Goal: Task Accomplishment & Management: Use online tool/utility

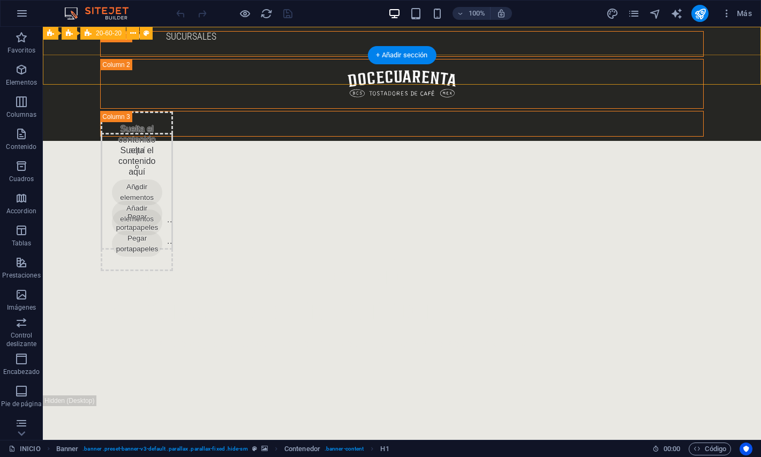
scroll to position [385, 0]
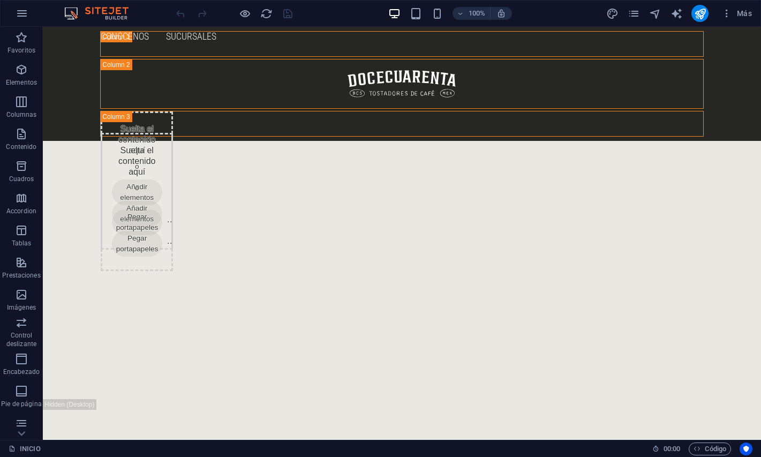
click at [632, 20] on div "Más" at bounding box center [681, 13] width 151 height 17
click at [634, 15] on icon "pages" at bounding box center [634, 13] width 12 height 12
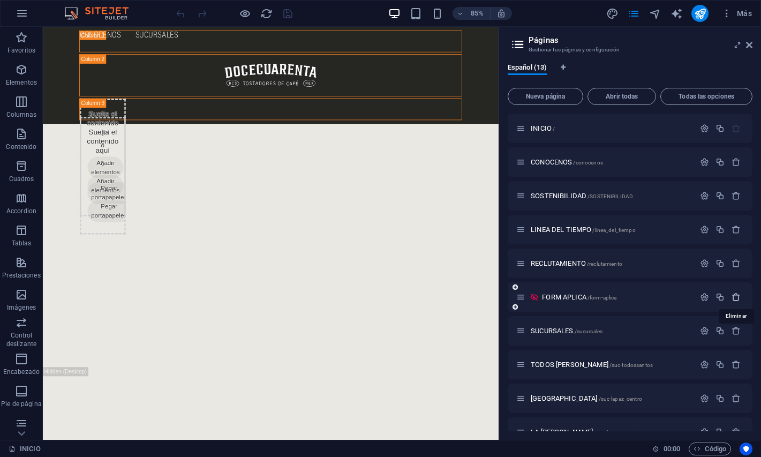
click at [732, 297] on icon "button" at bounding box center [736, 296] width 9 height 9
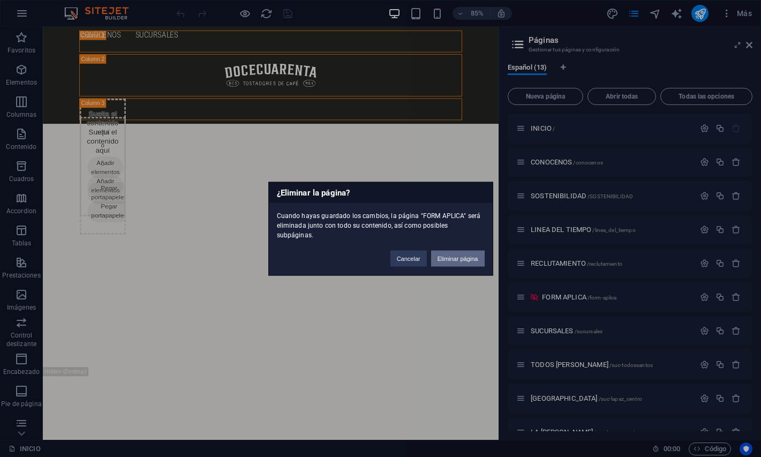
drag, startPoint x: 462, startPoint y: 263, endPoint x: 475, endPoint y: 251, distance: 18.2
click at [475, 251] on div "¿Eliminar la página? Cuando hayas guardado los cambios, la página "FORM APLICA"…" at bounding box center [380, 229] width 225 height 94
click at [475, 251] on button "Eliminar página" at bounding box center [458, 258] width 54 height 16
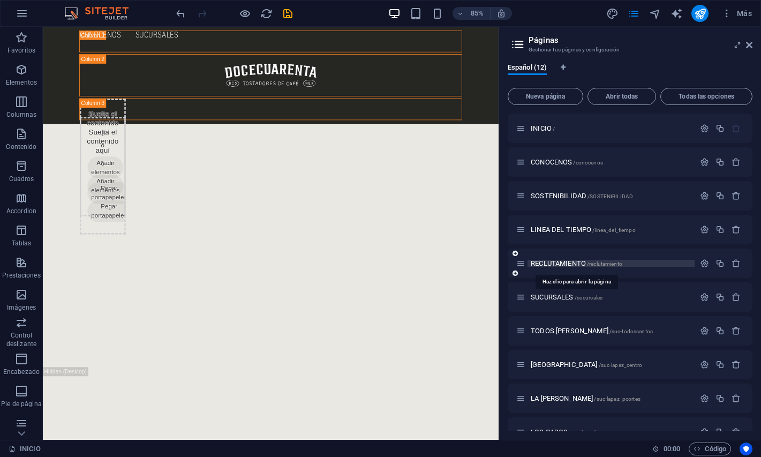
click at [565, 266] on span "RECLUTAMIENTO /reclutamiento" at bounding box center [577, 263] width 92 height 8
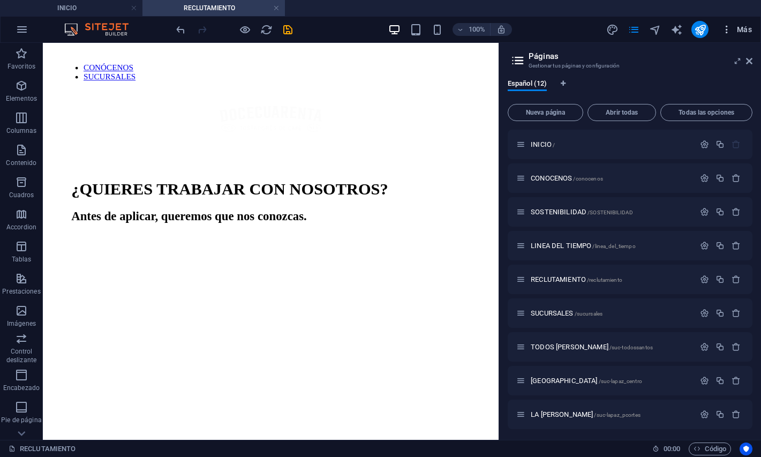
scroll to position [0, 0]
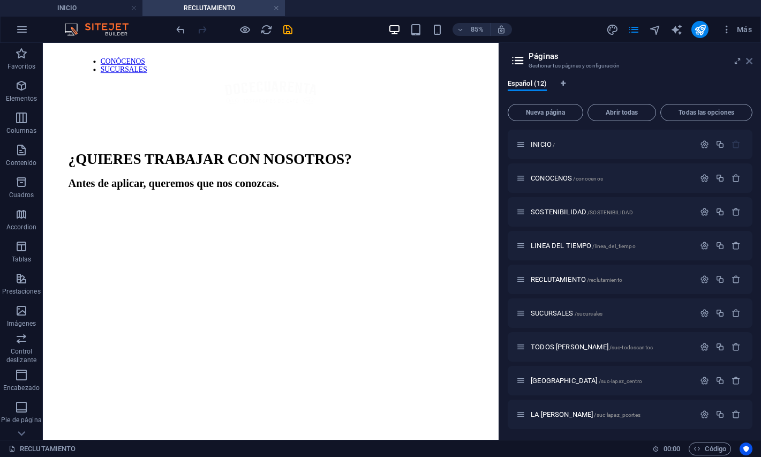
click at [750, 61] on icon at bounding box center [749, 61] width 6 height 9
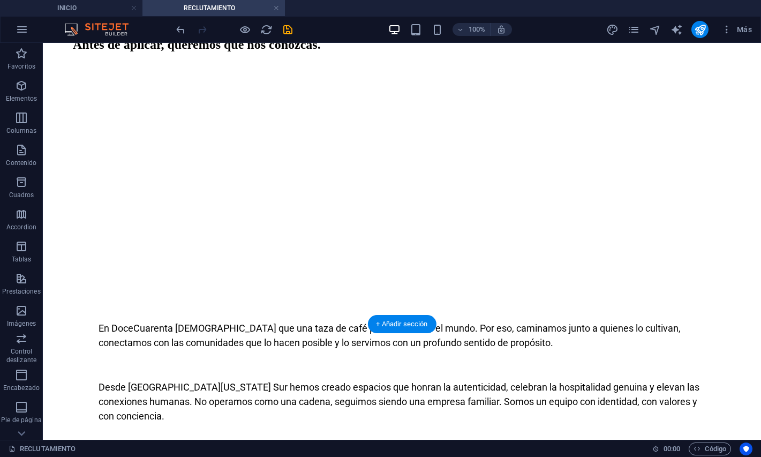
scroll to position [203, 0]
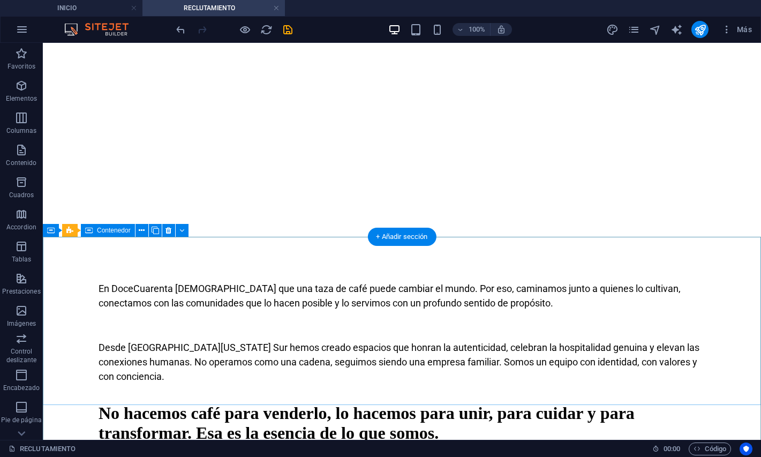
click at [56, 273] on div "En DoceCuarenta [DEMOGRAPHIC_DATA] que una taza de café puede cambiar el mundo.…" at bounding box center [402, 332] width 710 height 119
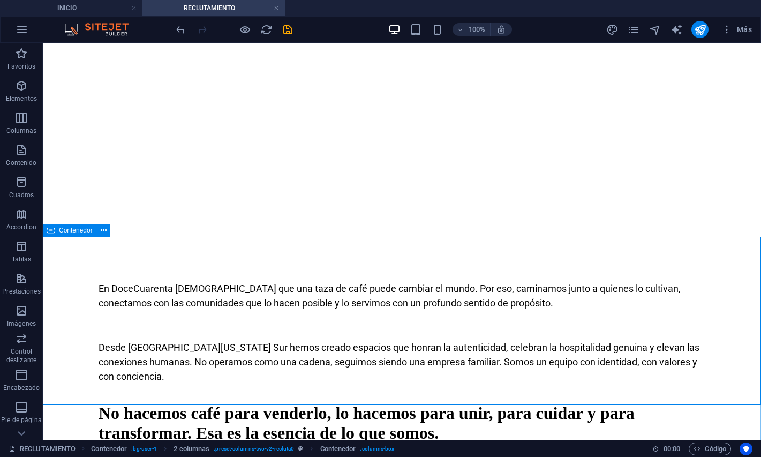
click at [56, 235] on div "Contenedor" at bounding box center [70, 230] width 54 height 13
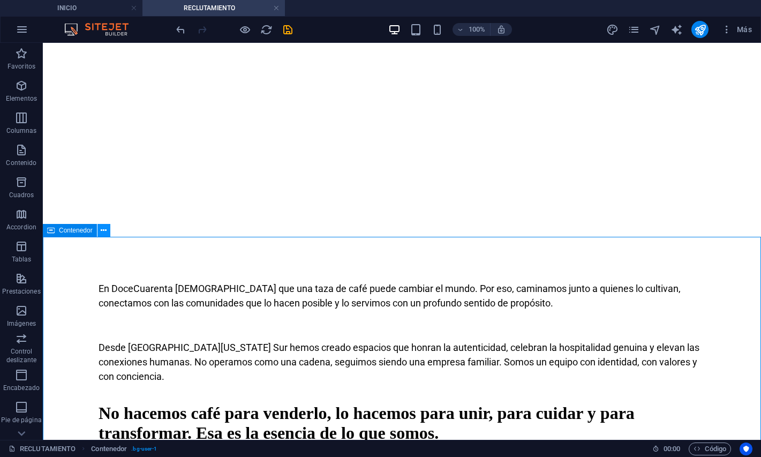
click at [101, 234] on icon at bounding box center [104, 230] width 6 height 11
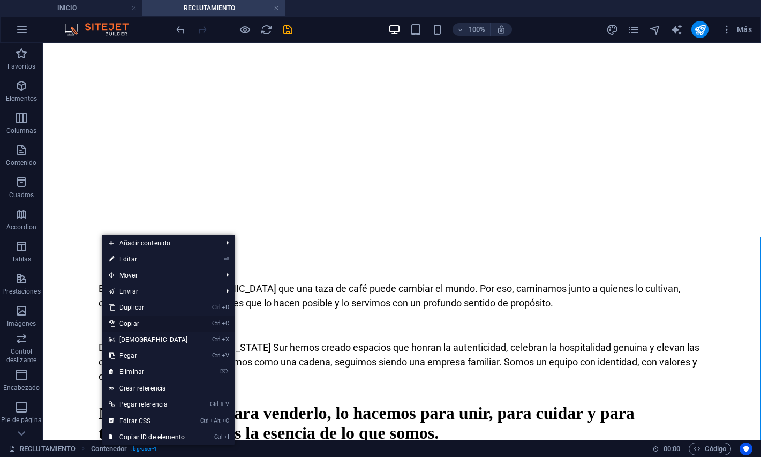
click at [128, 324] on link "Ctrl C Copiar" at bounding box center [148, 323] width 92 height 16
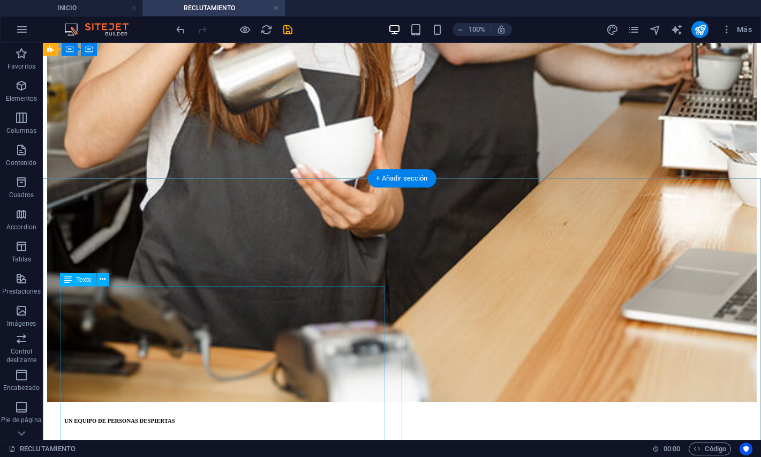
scroll to position [3674, 0]
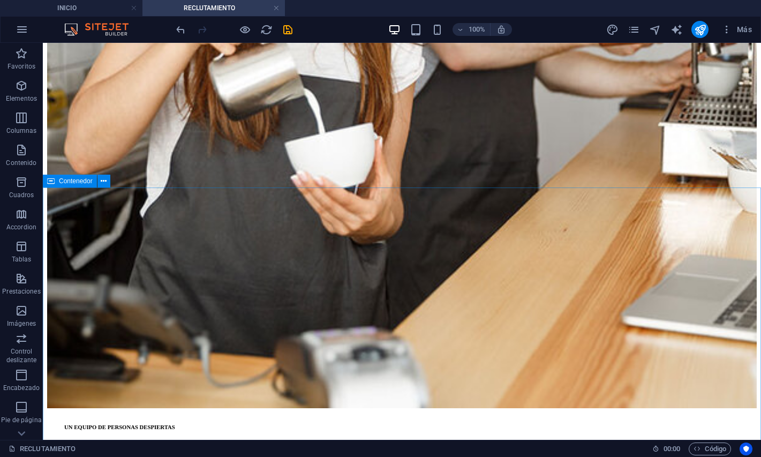
click at [54, 184] on icon at bounding box center [50, 181] width 7 height 13
click at [102, 185] on icon at bounding box center [104, 181] width 6 height 11
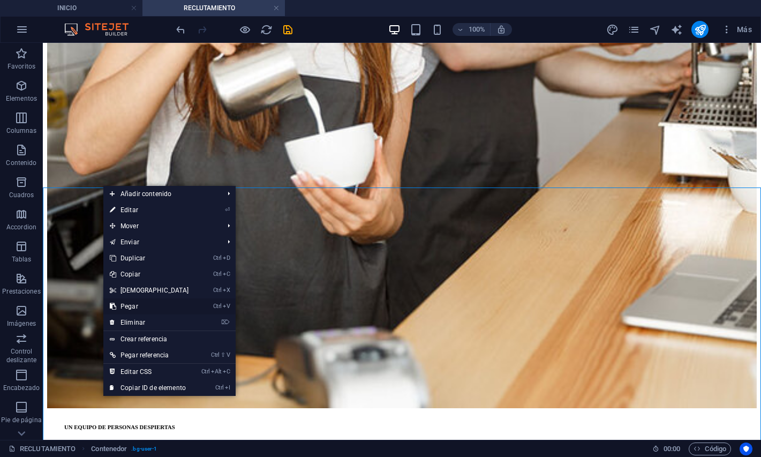
click at [126, 305] on link "Ctrl V Pegar" at bounding box center [149, 306] width 92 height 16
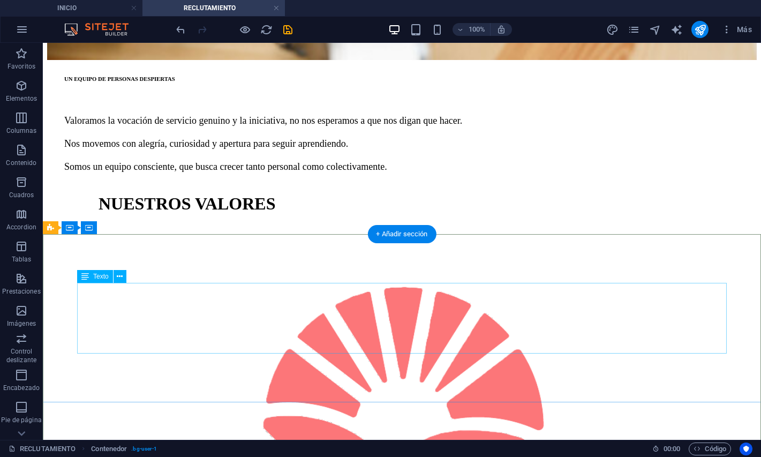
scroll to position [4014, 0]
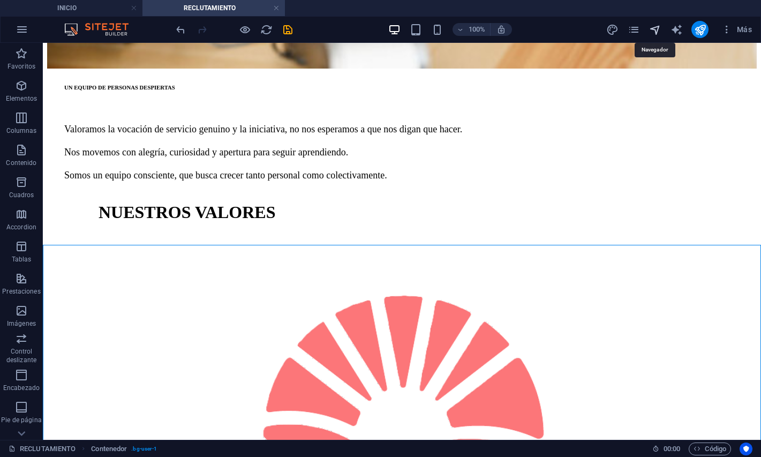
click at [659, 29] on icon "navigator" at bounding box center [655, 30] width 12 height 12
select select "16670986-es"
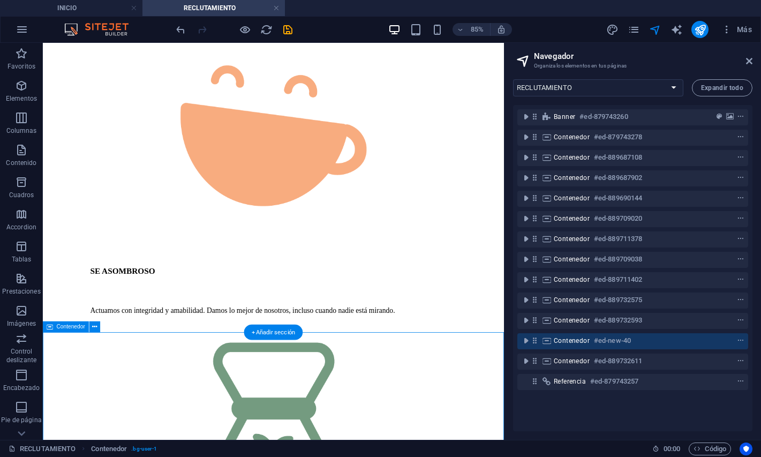
click at [593, 338] on div "Contenedor #ed-new-40" at bounding box center [624, 340] width 141 height 13
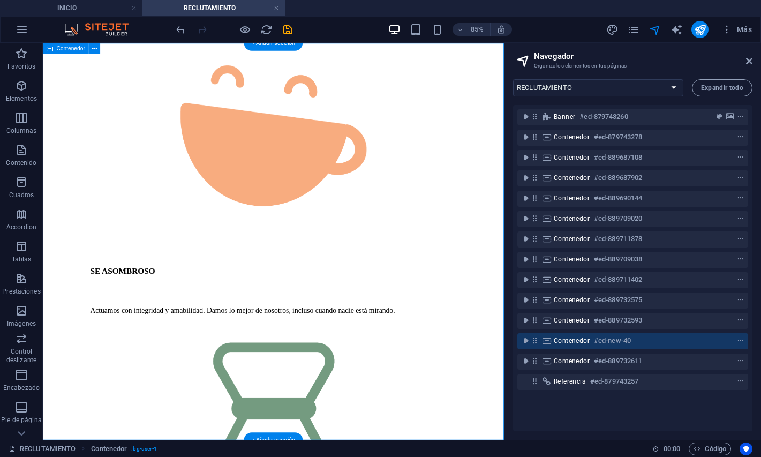
scroll to position [4355, 0]
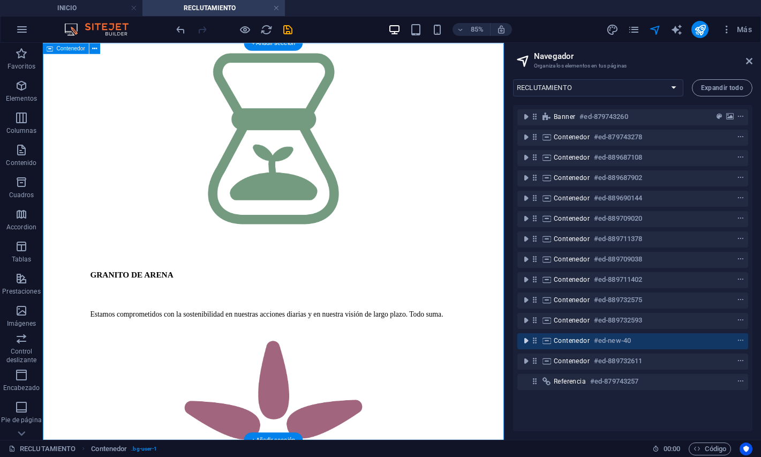
click at [525, 341] on icon "toggle-expand" at bounding box center [526, 340] width 11 height 11
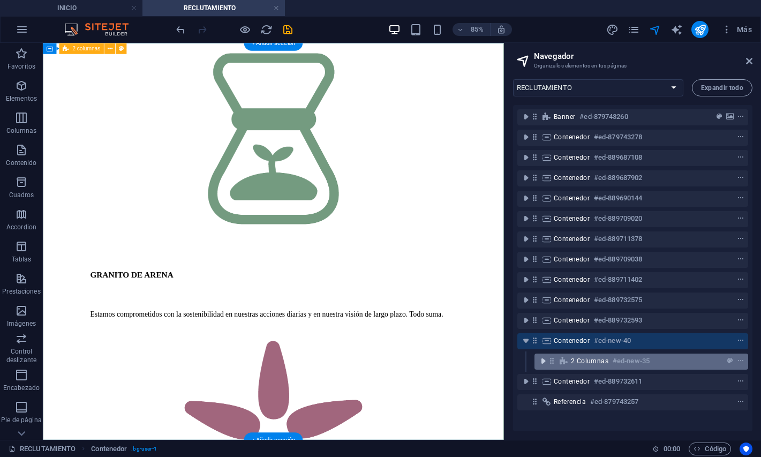
click at [540, 365] on icon "toggle-expand" at bounding box center [543, 361] width 11 height 11
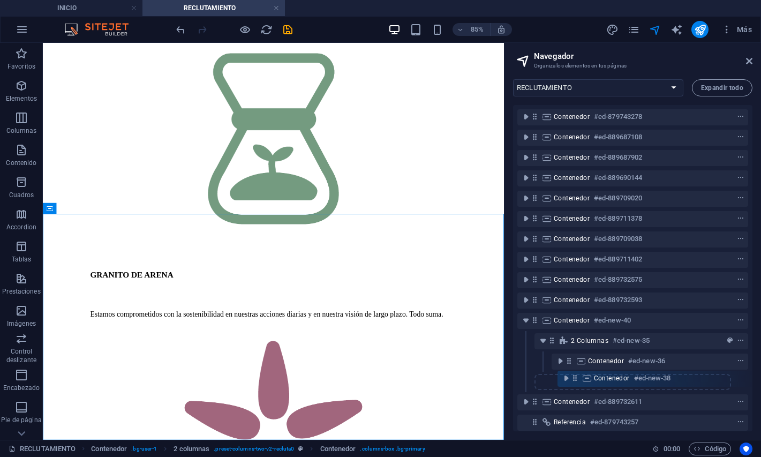
scroll to position [24, 0]
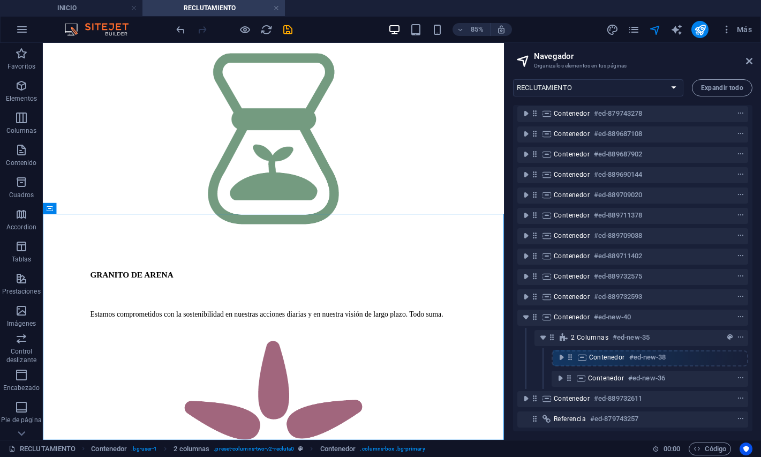
drag, startPoint x: 570, startPoint y: 402, endPoint x: 571, endPoint y: 355, distance: 47.1
click at [571, 355] on div "Banner #ed-879743260 Contenedor #ed-879743278 Contenedor #ed-889687108 Contened…" at bounding box center [632, 268] width 239 height 326
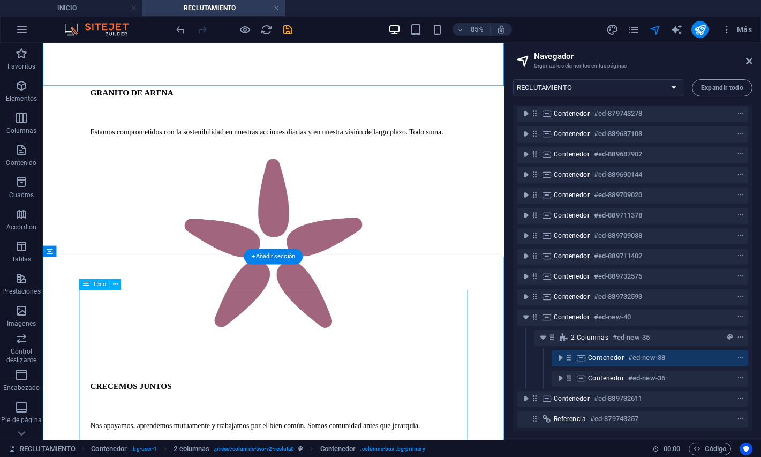
scroll to position [4570, 0]
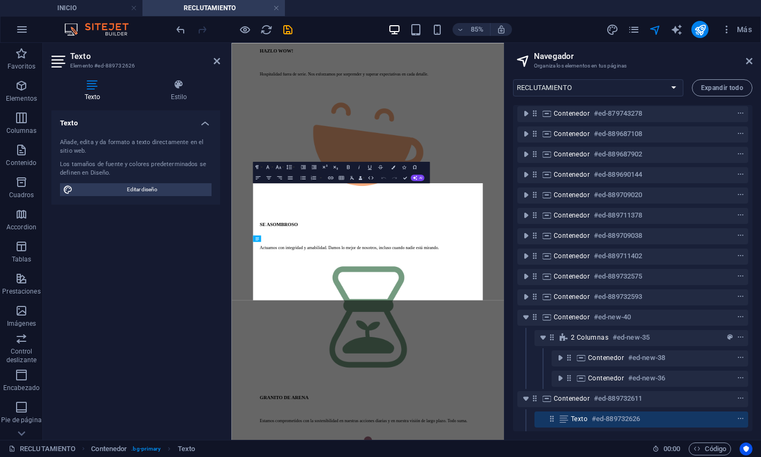
scroll to position [7367, 0]
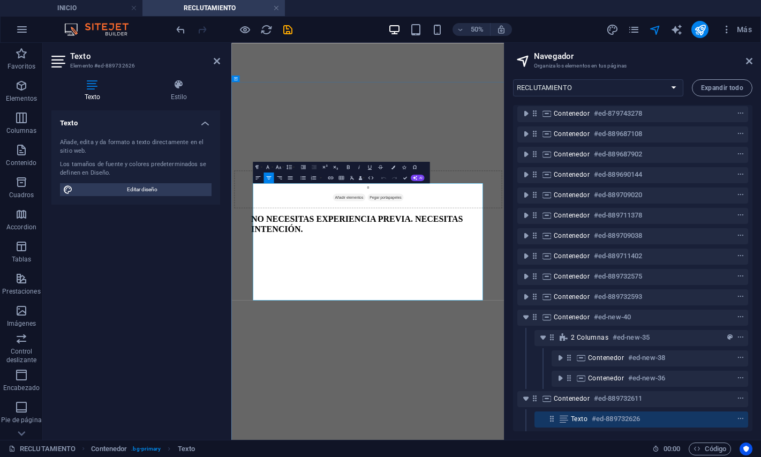
drag, startPoint x: 319, startPoint y: 349, endPoint x: 667, endPoint y: 544, distance: 398.6
copy span "SI CREES QUE ESTE ESPACIO PUEDE SER PARA TI, SI TE MUEVE ALGO DE LO QUE SOMOS, …"
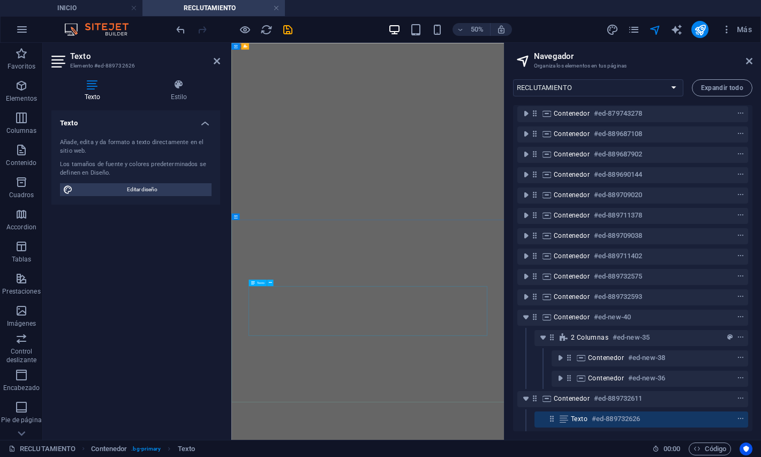
scroll to position [6726, 0]
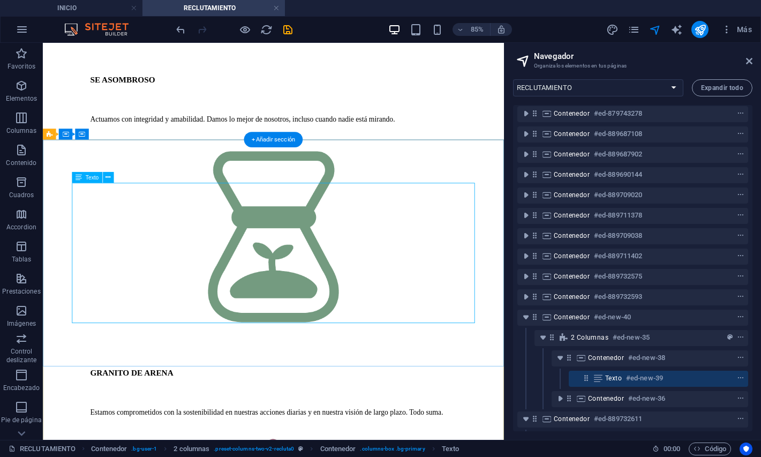
scroll to position [4240, 0]
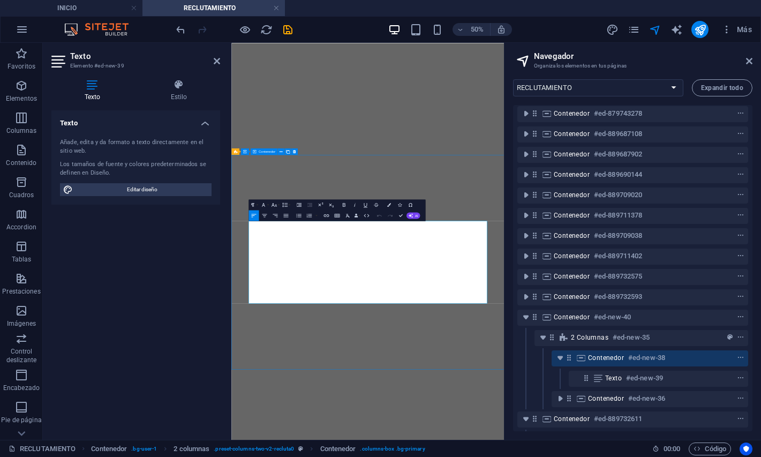
scroll to position [4254, 0]
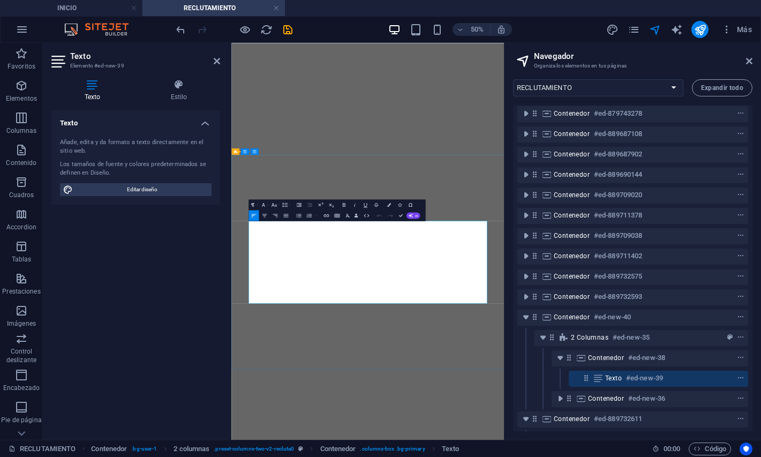
drag, startPoint x: 309, startPoint y: 422, endPoint x: 512, endPoint y: 543, distance: 236.3
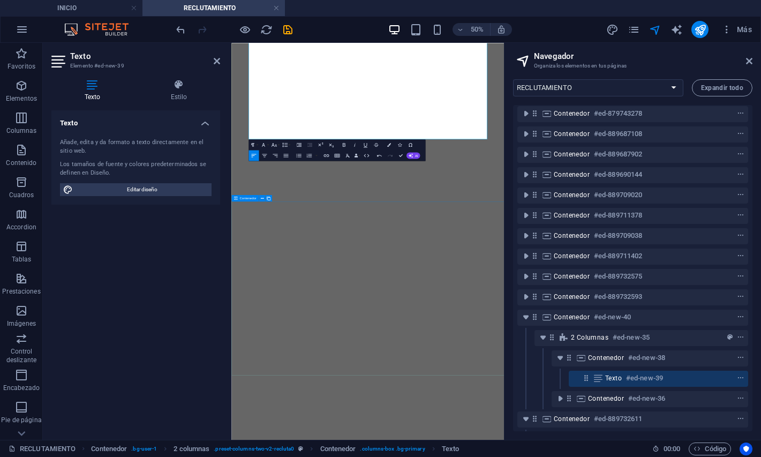
scroll to position [6779, 0]
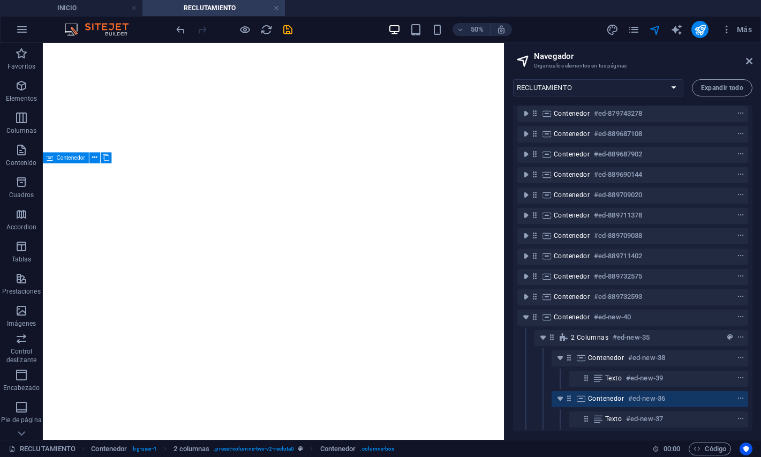
scroll to position [4495, 0]
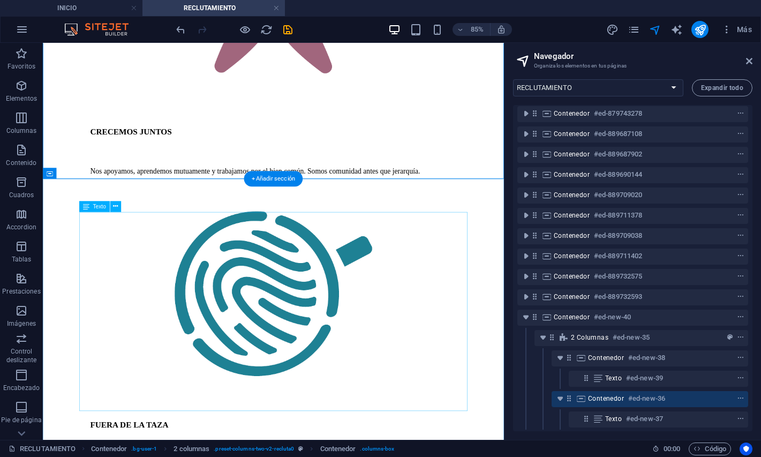
scroll to position [4883, 0]
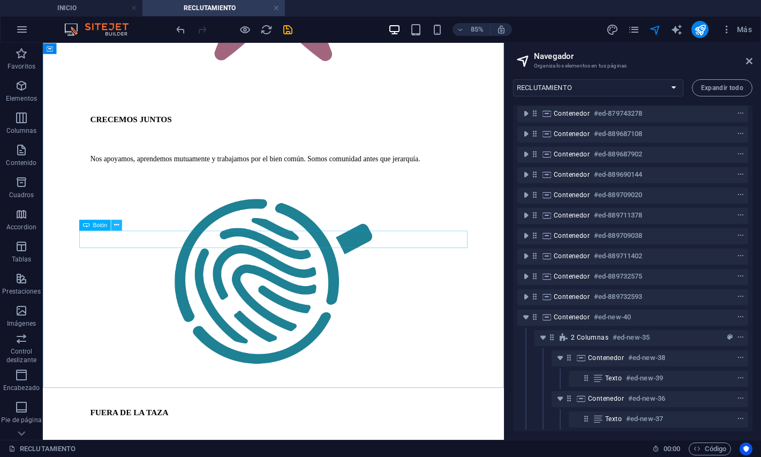
click at [118, 229] on icon at bounding box center [116, 225] width 5 height 10
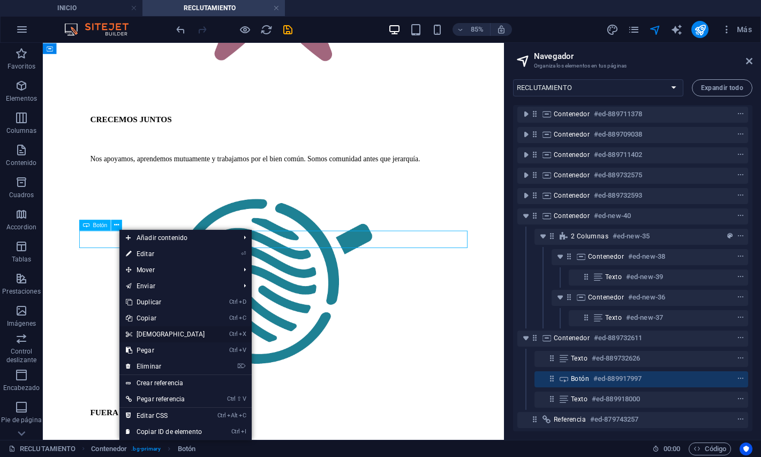
scroll to position [125, 0]
click at [151, 321] on link "Ctrl C Copiar" at bounding box center [165, 318] width 92 height 16
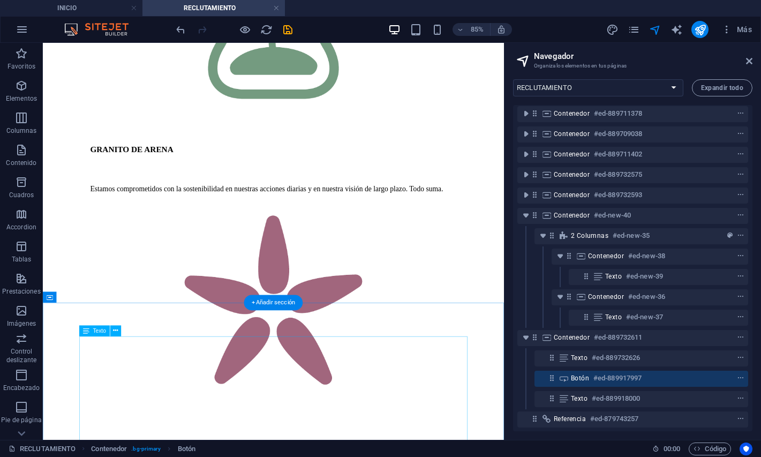
scroll to position [4501, 0]
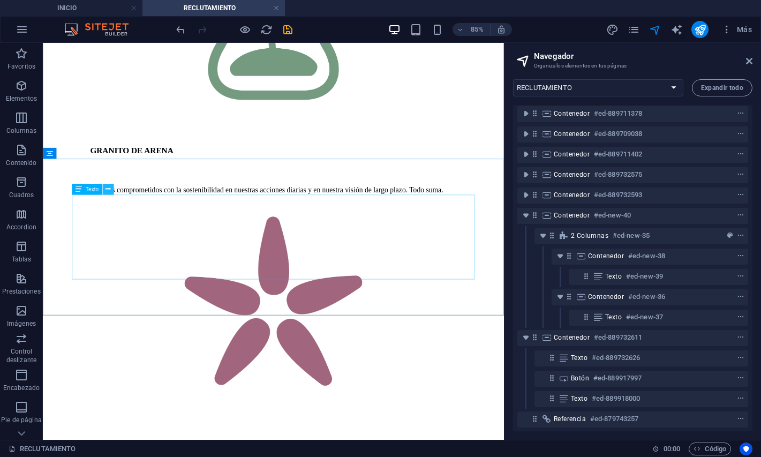
click at [110, 189] on icon at bounding box center [108, 189] width 5 height 10
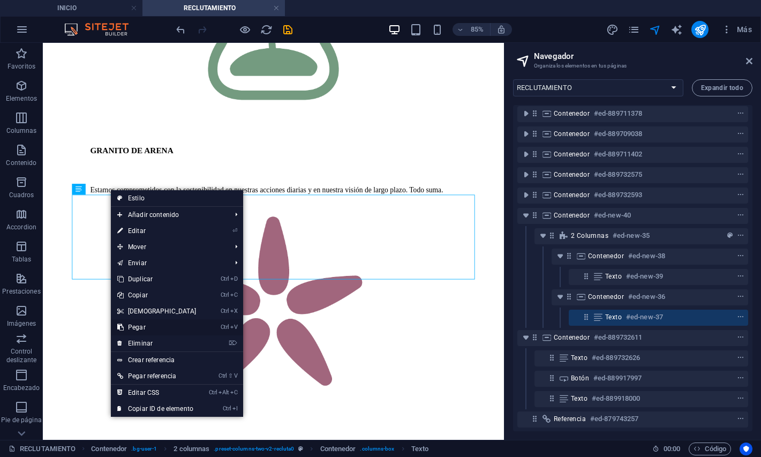
click at [139, 328] on link "Ctrl V Pegar" at bounding box center [157, 327] width 92 height 16
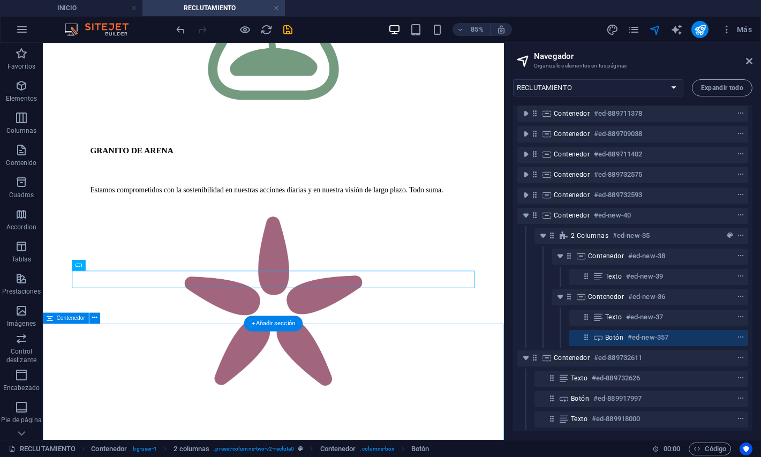
scroll to position [4492, 0]
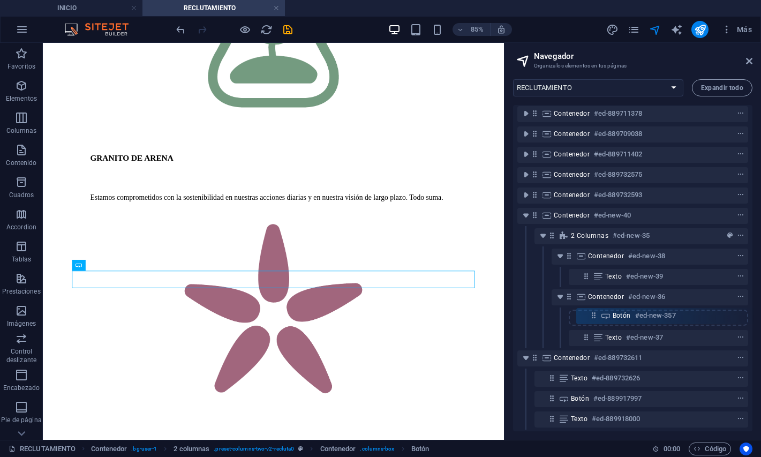
drag, startPoint x: 585, startPoint y: 336, endPoint x: 595, endPoint y: 309, distance: 28.8
click at [595, 309] on div "Banner #ed-879743260 Contenedor #ed-879743278 Contenedor #ed-889687108 Contened…" at bounding box center [632, 268] width 239 height 326
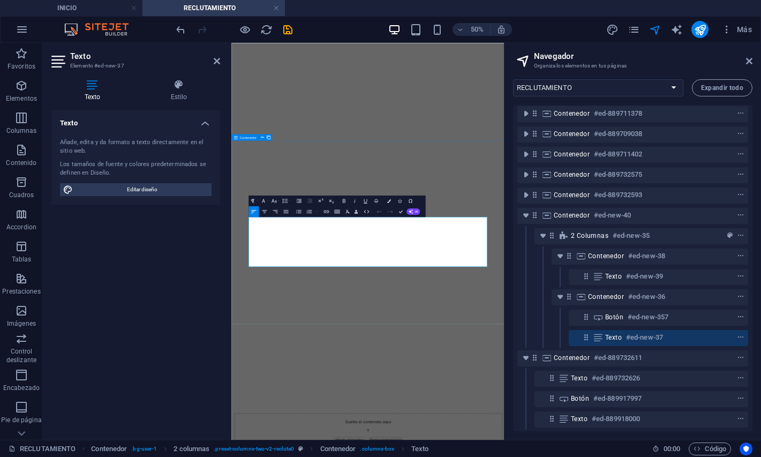
drag, startPoint x: 328, startPoint y: 403, endPoint x: 569, endPoint y: 494, distance: 258.0
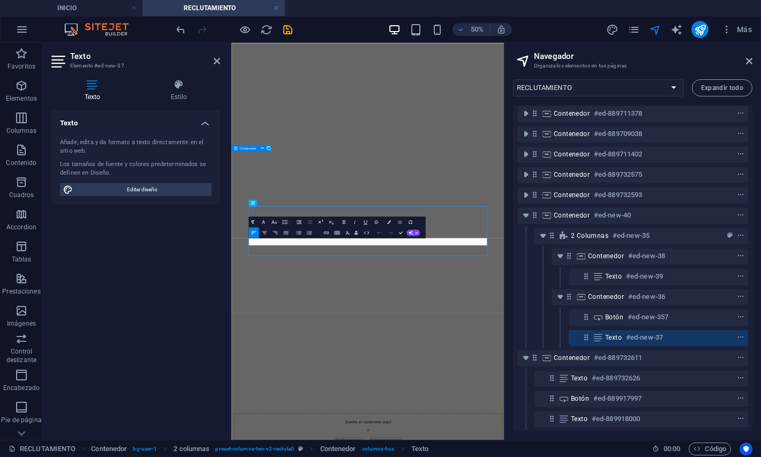
scroll to position [6903, 0]
click at [264, 236] on button "Align Center" at bounding box center [264, 232] width 10 height 11
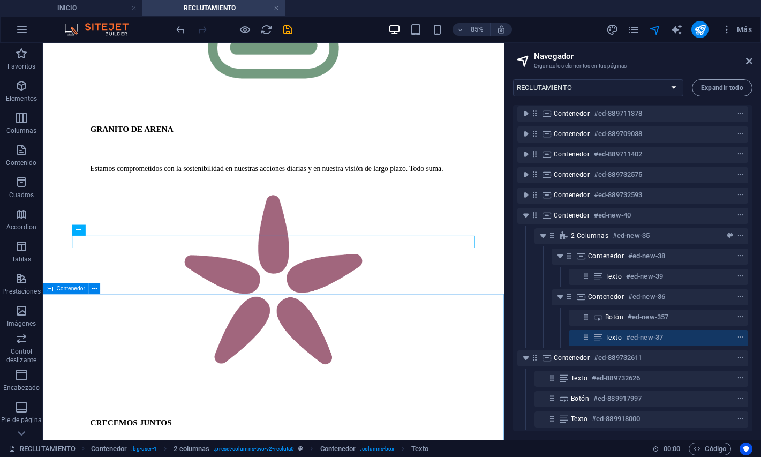
click at [55, 290] on div "Contenedor" at bounding box center [66, 288] width 46 height 11
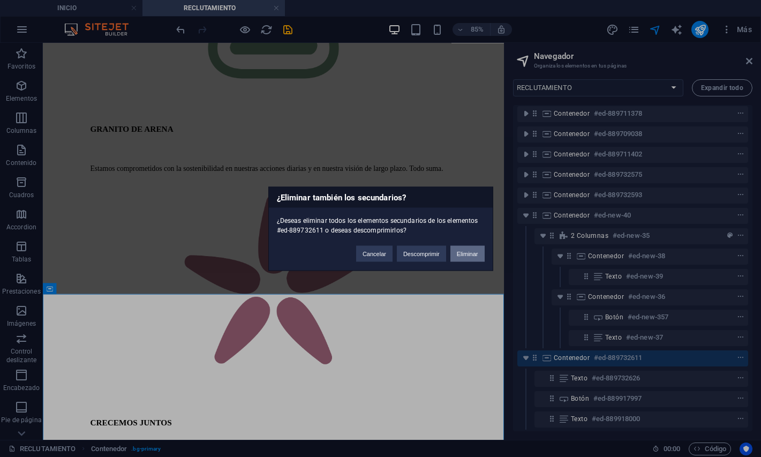
click at [458, 256] on button "Eliminar" at bounding box center [467, 253] width 34 height 16
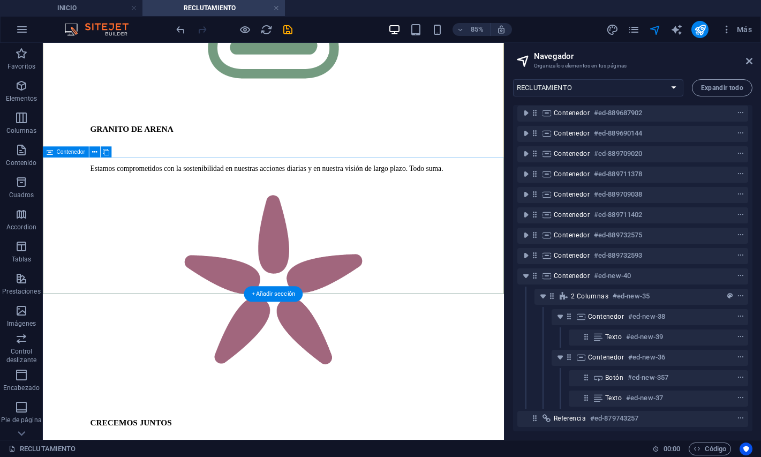
scroll to position [64, 0]
click at [290, 29] on icon "save" at bounding box center [288, 30] width 12 height 12
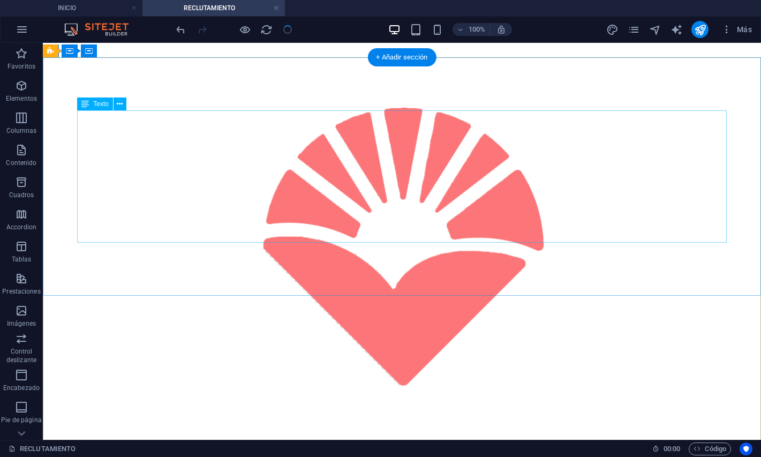
scroll to position [4202, 0]
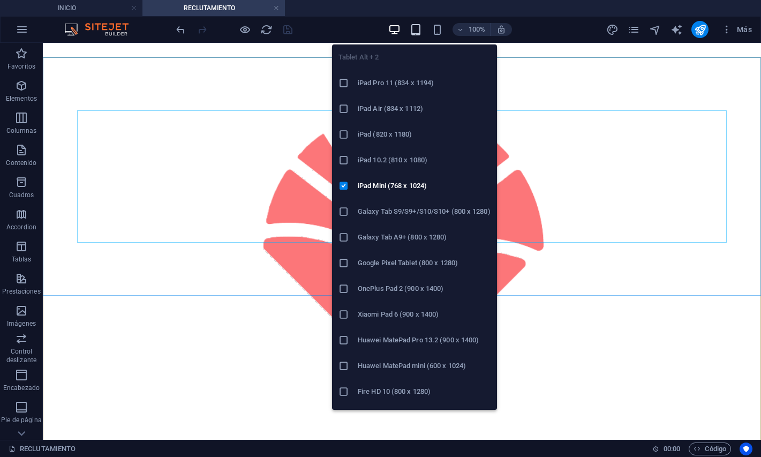
click at [419, 32] on icon "button" at bounding box center [416, 30] width 12 height 12
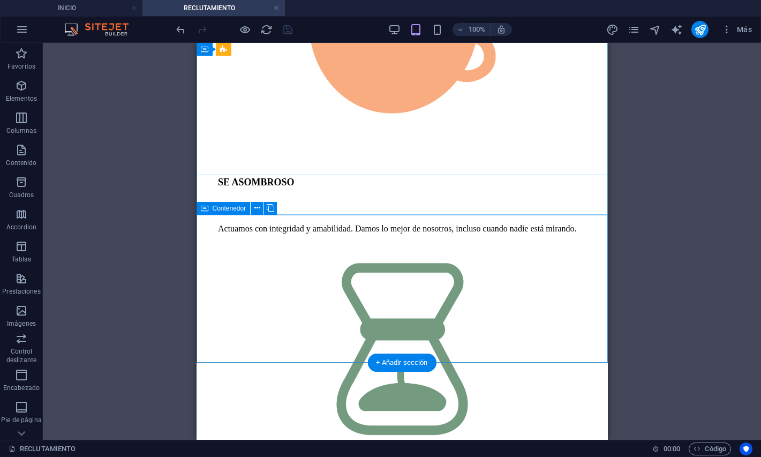
scroll to position [3481, 0]
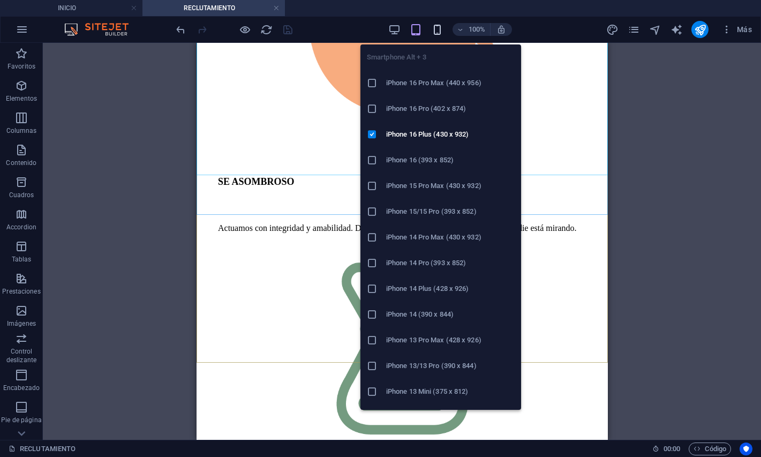
click at [440, 32] on icon "button" at bounding box center [437, 30] width 12 height 12
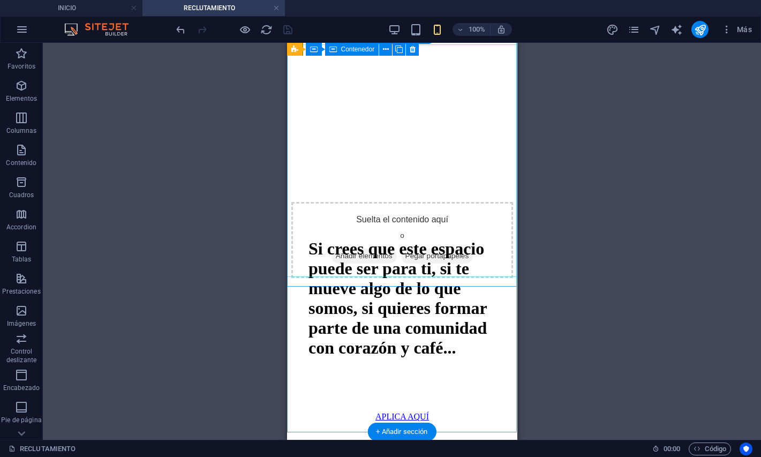
scroll to position [5930, 0]
